Goal: Task Accomplishment & Management: Manage account settings

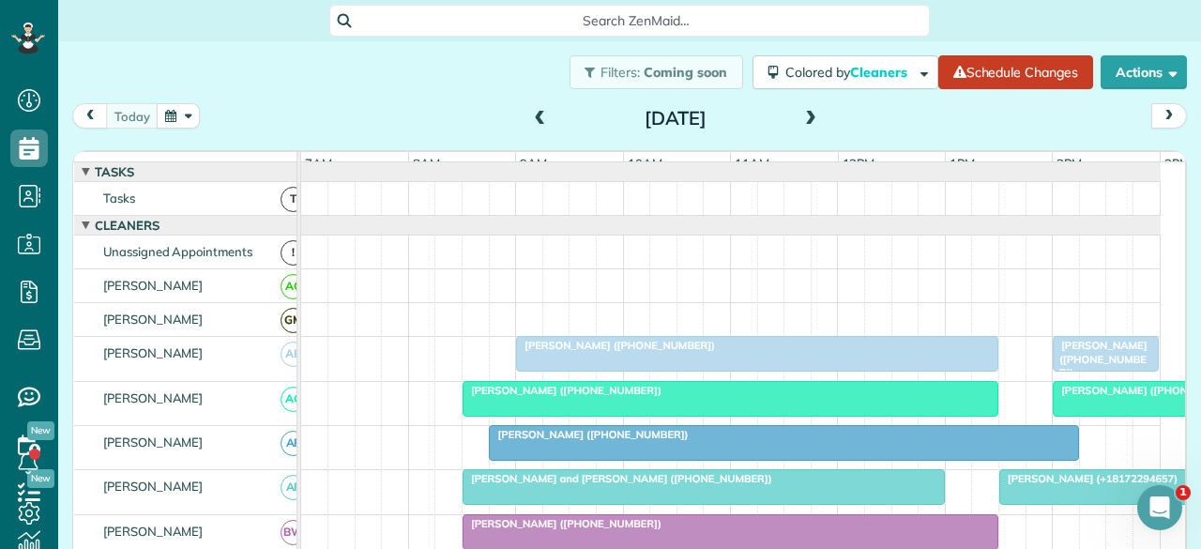
scroll to position [94, 0]
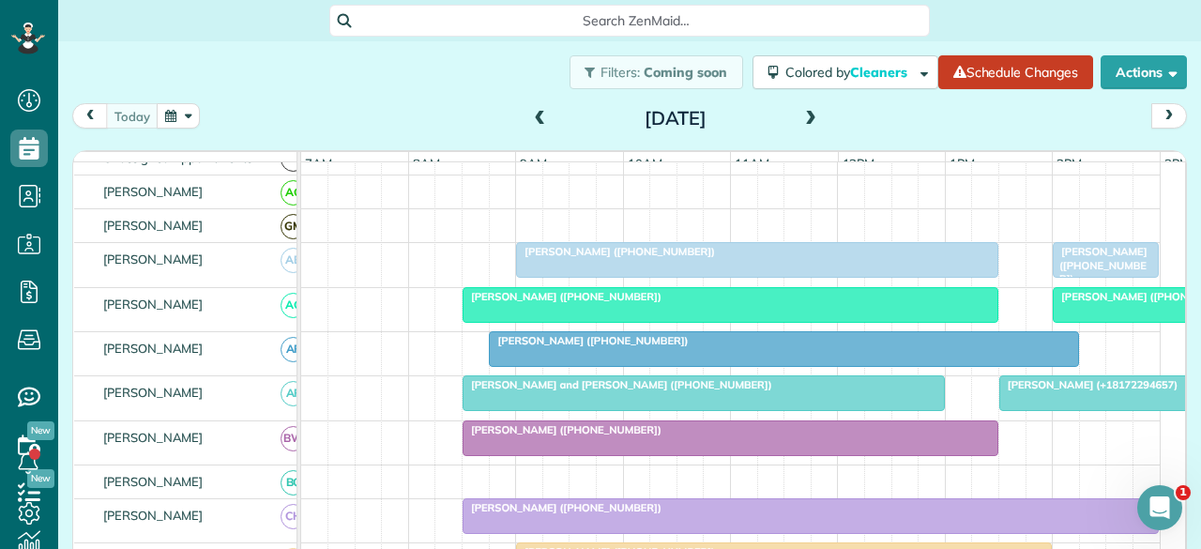
click at [1081, 274] on span "[PERSON_NAME] ([PHONE_NUMBER])" at bounding box center [1100, 265] width 96 height 40
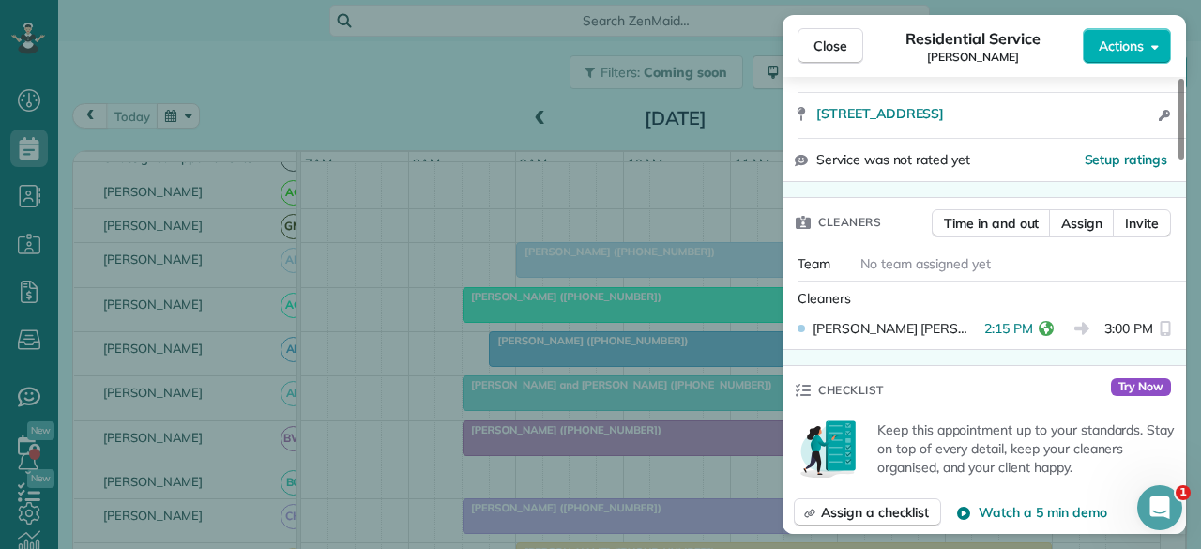
scroll to position [377, 0]
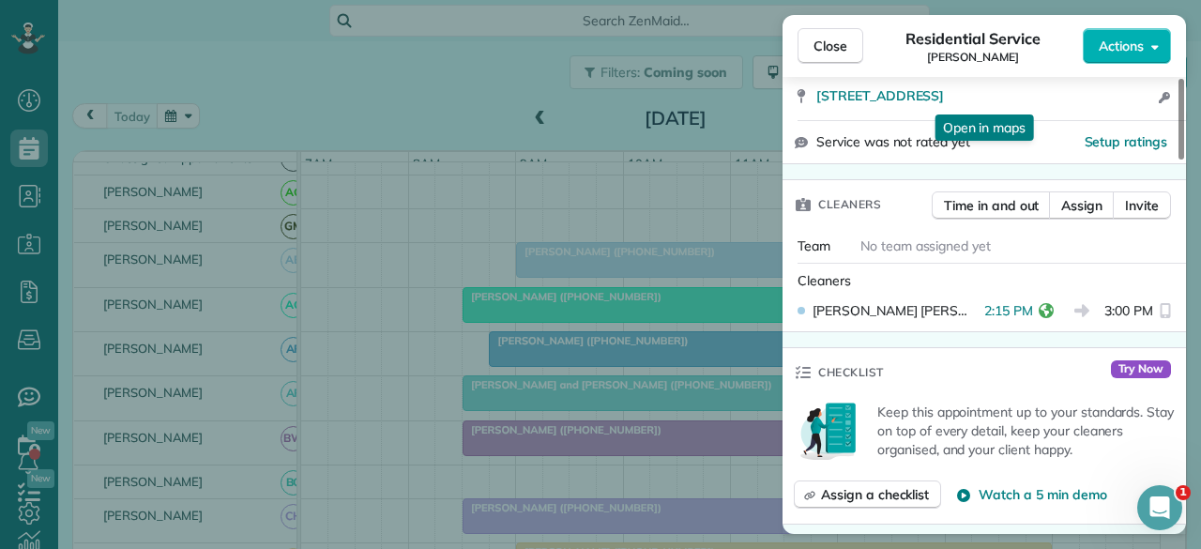
click at [832, 49] on span "Close" at bounding box center [831, 46] width 34 height 19
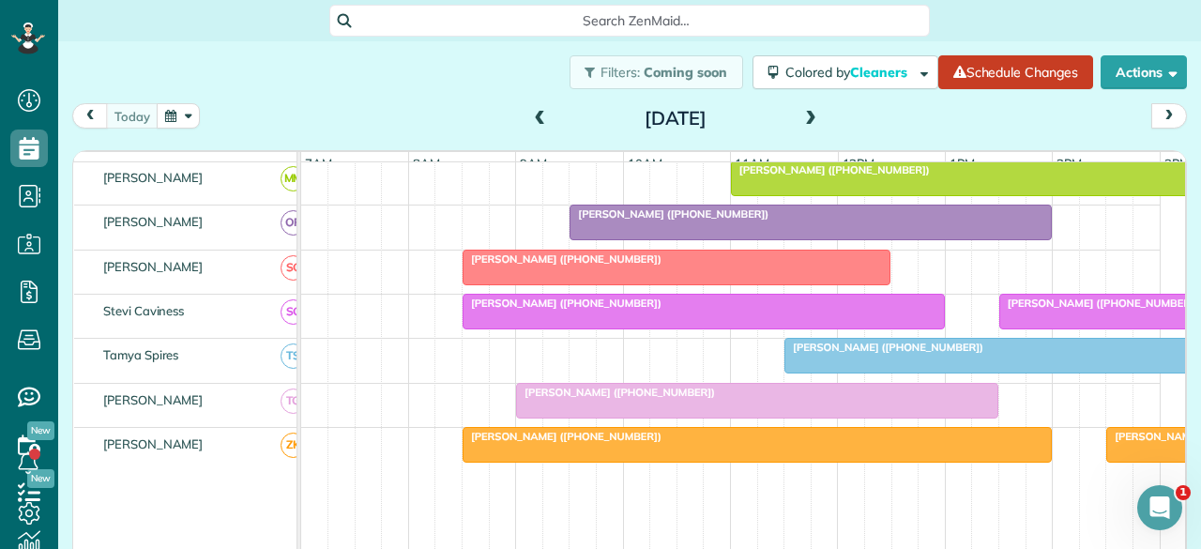
click at [1036, 301] on span "[PERSON_NAME] ([PHONE_NUMBER])" at bounding box center [1098, 303] width 201 height 13
